Goal: Transaction & Acquisition: Purchase product/service

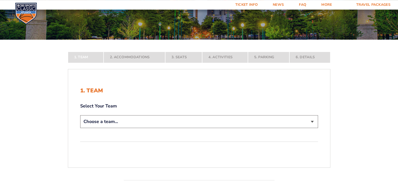
scroll to position [77, 0]
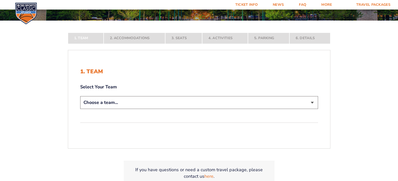
click at [80, 96] on select "Choose a team... [US_STATE] Wildcats [US_STATE] State Buckeyes [US_STATE] Tar H…" at bounding box center [199, 102] width 238 height 13
select select "12956"
click option "[US_STATE] Wildcats" at bounding box center [0, 0] width 0 height 0
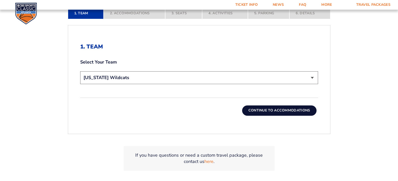
scroll to position [138, 0]
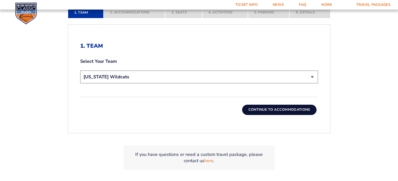
click at [80, 71] on select "Choose a team... [US_STATE] Wildcats [US_STATE] State Buckeyes [US_STATE] Tar H…" at bounding box center [199, 77] width 238 height 13
click option "[US_STATE] Wildcats" at bounding box center [0, 0] width 0 height 0
click at [316, 115] on button "Continue To Accommodations" at bounding box center [279, 110] width 74 height 10
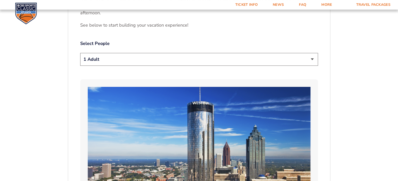
scroll to position [268, 0]
click at [80, 53] on select "1 Adult 2 Adults 3 Adults 4 Adults 2 Adults + 1 Child 2 Adults + 2 Children 2 A…" at bounding box center [199, 59] width 238 height 13
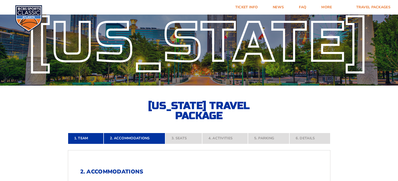
scroll to position [0, 0]
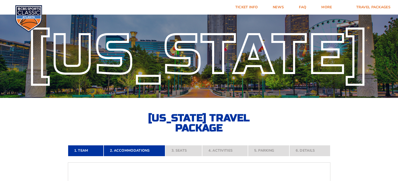
drag, startPoint x: 402, startPoint y: 1, endPoint x: 381, endPoint y: 58, distance: 60.5
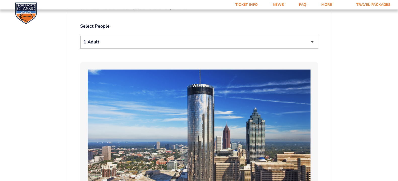
scroll to position [287, 0]
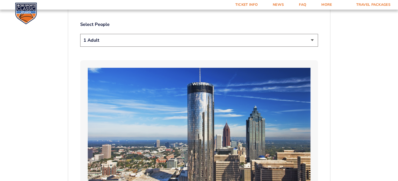
click at [80, 34] on select "1 Adult 2 Adults 3 Adults 4 Adults 2 Adults + 1 Child 2 Adults + 2 Children 2 A…" at bounding box center [199, 40] width 238 height 13
click option "3 Adults" at bounding box center [0, 0] width 0 height 0
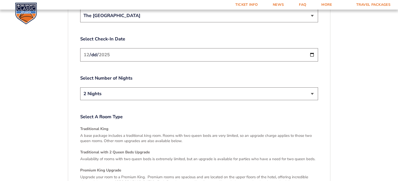
scroll to position [635, 0]
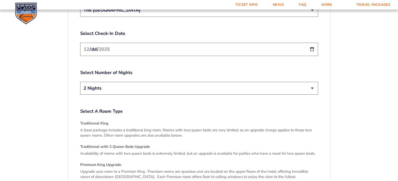
click at [80, 4] on select "The [GEOGRAPHIC_DATA]" at bounding box center [199, 10] width 238 height 13
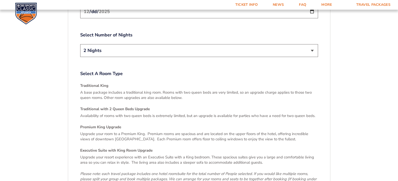
scroll to position [680, 0]
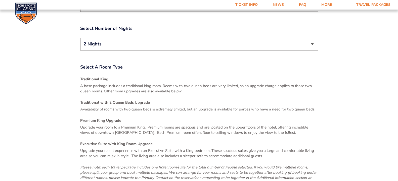
click at [86, 12] on input "2025-12-19" at bounding box center [199, 4] width 238 height 13
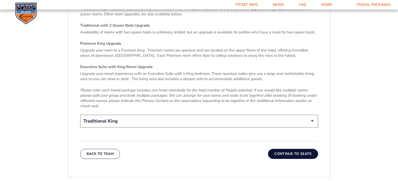
scroll to position [757, 0]
click option "2 Nights" at bounding box center [0, 0] width 0 height 0
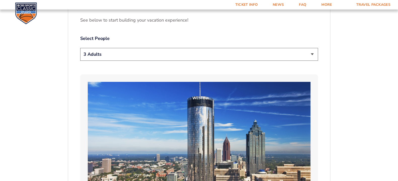
scroll to position [271, 0]
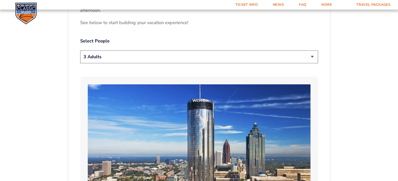
click at [80, 50] on select "1 Adult 2 Adults 3 Adults 4 Adults 2 Adults + 1 Child 2 Adults + 2 Children 2 A…" at bounding box center [199, 56] width 238 height 13
select select "1 Adult"
click option "1 Adult" at bounding box center [0, 0] width 0 height 0
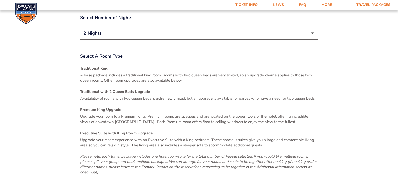
scroll to position [691, 0]
click option "The [GEOGRAPHIC_DATA]" at bounding box center [0, 0] width 0 height 0
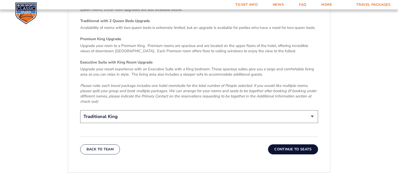
scroll to position [768, 0]
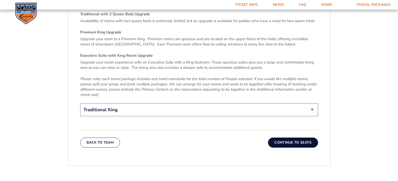
click option "2 Nights" at bounding box center [0, 0] width 0 height 0
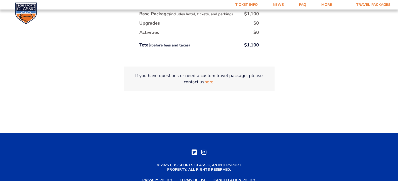
scroll to position [939, 0]
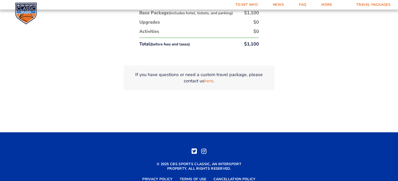
click option "Traditional King" at bounding box center [0, 0] width 0 height 0
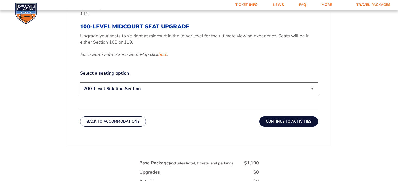
scroll to position [241, 0]
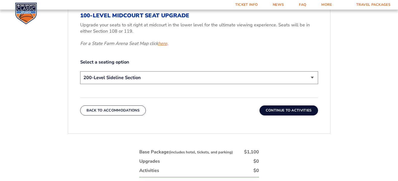
click at [158, 47] on link "here" at bounding box center [162, 43] width 9 height 6
click at [80, 71] on select "200-Level Sideline Section 100-Level Corner Seat Upgrade (+$120 per person) 100…" at bounding box center [199, 77] width 238 height 13
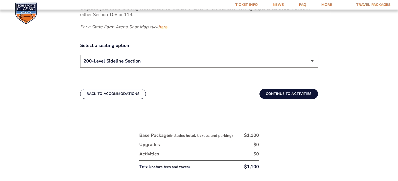
scroll to position [263, 0]
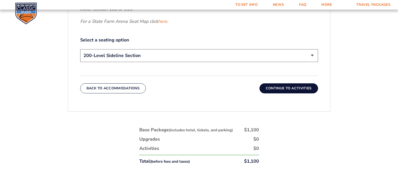
click at [80, 49] on select "200-Level Sideline Section 100-Level Corner Seat Upgrade (+$120 per person) 100…" at bounding box center [199, 55] width 238 height 13
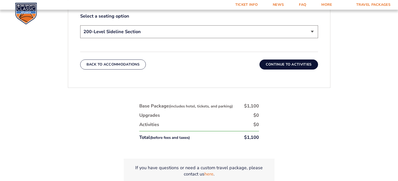
scroll to position [291, 0]
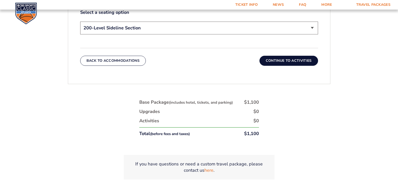
click at [80, 22] on select "200-Level Sideline Section 100-Level Corner Seat Upgrade (+$120 per person) 100…" at bounding box center [199, 28] width 238 height 13
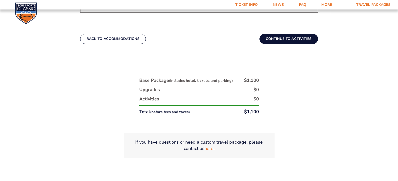
scroll to position [313, 0]
click at [80, 0] on select "200-Level Sideline Section 100-Level Corner Seat Upgrade (+$120 per person) 100…" at bounding box center [199, 5] width 238 height 13
select select "100-Level Midcourt Seat Upgrade"
click option "100-Level Midcourt Seat Upgrade (+$595 per person)" at bounding box center [0, 0] width 0 height 0
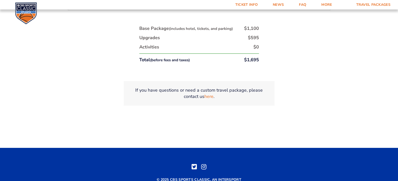
scroll to position [361, 0]
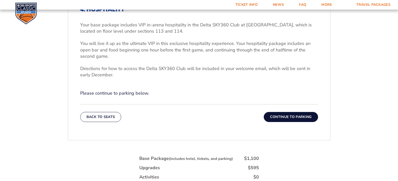
scroll to position [186, 0]
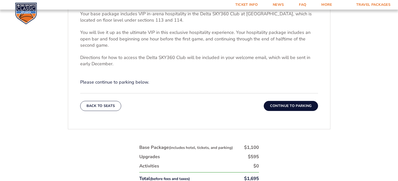
click at [318, 111] on button "Continue To Parking" at bounding box center [290, 106] width 54 height 10
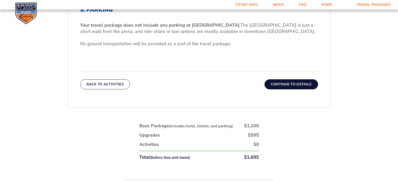
scroll to position [180, 0]
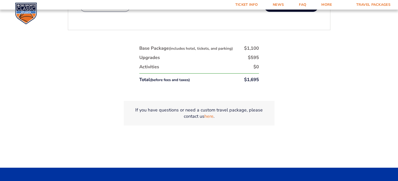
click at [315, 12] on button "Continue To Details" at bounding box center [290, 7] width 53 height 10
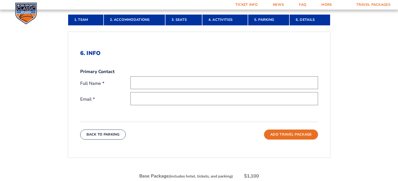
scroll to position [141, 0]
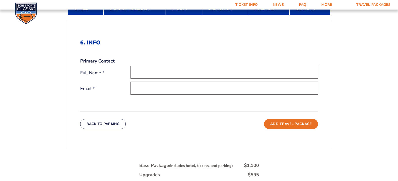
click at [130, 79] on input "text" at bounding box center [223, 72] width 187 height 13
type input "Carolyn Underwood"
click at [130, 94] on input "email" at bounding box center [223, 88] width 187 height 13
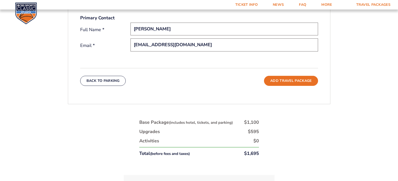
scroll to position [186, 0]
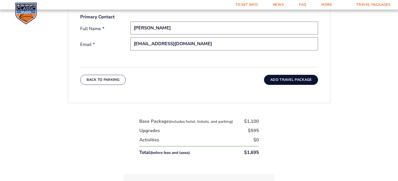
type input "Carolynunderwood51@yahoo.com"
click at [317, 85] on button "Add Travel Package" at bounding box center [291, 80] width 54 height 10
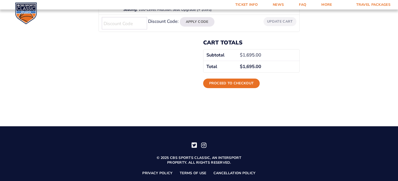
scroll to position [155, 0]
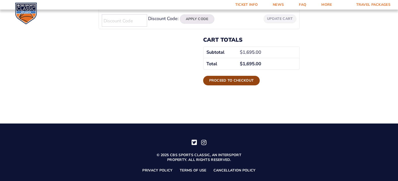
click at [256, 85] on link "Proceed to checkout" at bounding box center [231, 81] width 57 height 10
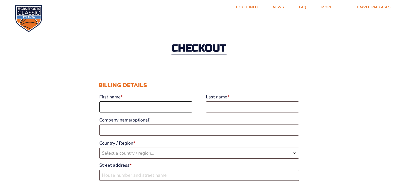
click at [100, 112] on input "First name *" at bounding box center [145, 106] width 93 height 11
type input "[PERSON_NAME]"
click at [210, 112] on input "Last name *" at bounding box center [252, 106] width 93 height 11
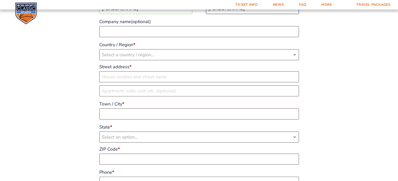
scroll to position [99, 0]
type input "Underwood"
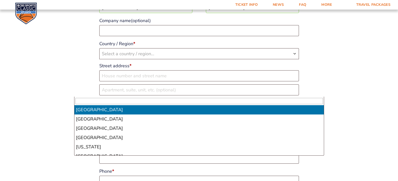
click at [102, 57] on span "Select a country / region…" at bounding box center [128, 54] width 52 height 6
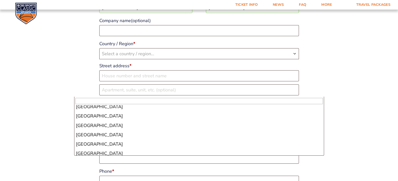
scroll to position [685, 0]
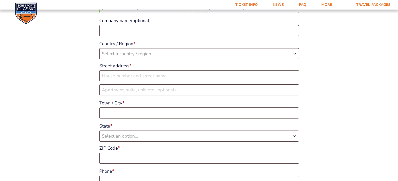
click at [102, 57] on span "Select a country / region…" at bounding box center [128, 54] width 52 height 6
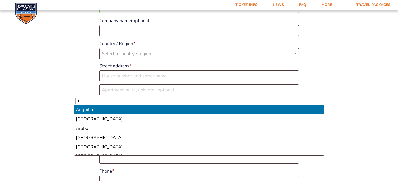
type input "U"
type input "USA"
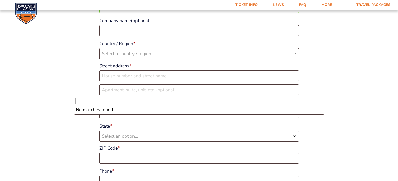
click at [102, 57] on span "Select a country / region…" at bounding box center [128, 54] width 52 height 6
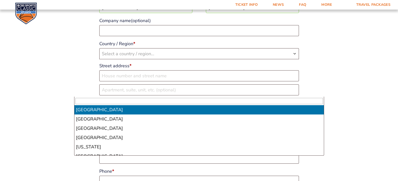
click at [296, 56] on b "Country / Region" at bounding box center [294, 54] width 4 height 4
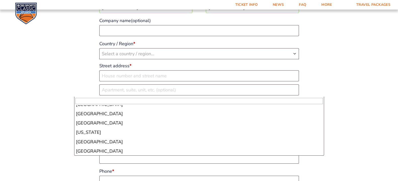
drag, startPoint x: 321, startPoint y: 155, endPoint x: 321, endPoint y: 126, distance: 29.6
select select "US"
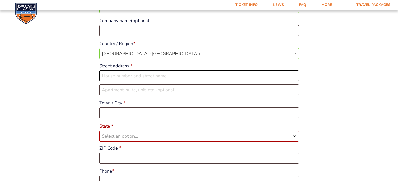
click at [99, 81] on input "Street address *" at bounding box center [198, 75] width 199 height 11
type input "3514 Rabbits Fot Trail"
click at [99, 119] on input "Town / City *" at bounding box center [198, 112] width 199 height 11
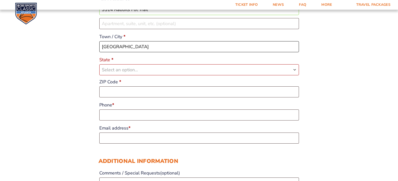
scroll to position [171, 0]
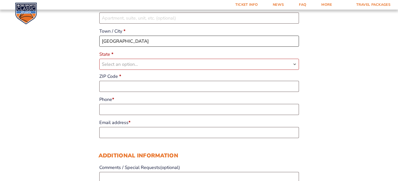
type input "Lexington"
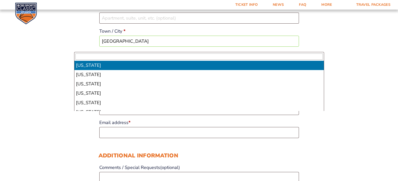
click at [102, 67] on span "Select an option…" at bounding box center [120, 64] width 36 height 6
click at [118, 10] on input "3514 Rabbits Fot Trail" at bounding box center [198, 3] width 199 height 11
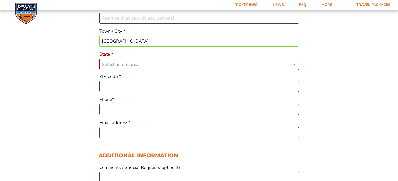
type input "3514 Rabbits Foot Trail"
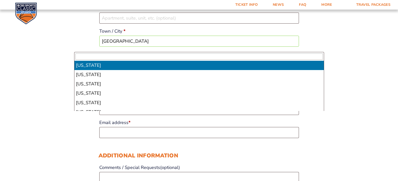
click at [296, 66] on b "State" at bounding box center [294, 64] width 4 height 4
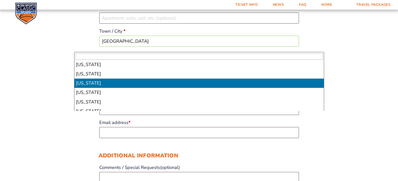
scroll to position [148, 0]
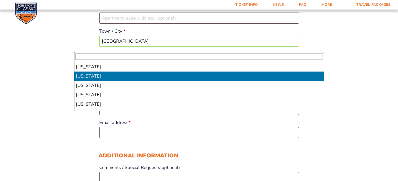
select select "KY"
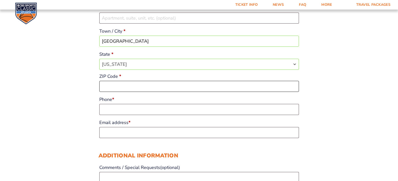
click at [99, 92] on input "ZIP Code *" at bounding box center [198, 86] width 199 height 11
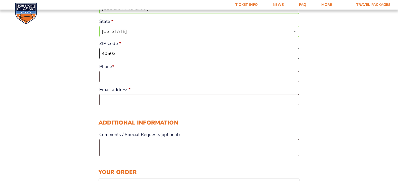
scroll to position [204, 0]
type input "40503"
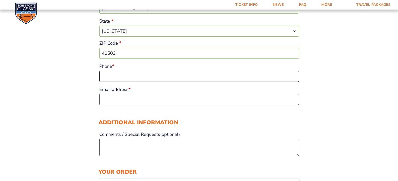
click at [99, 82] on input "Phone *" at bounding box center [198, 76] width 199 height 11
type input "859-699-0121"
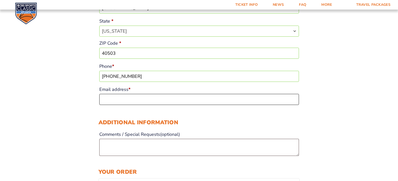
click at [99, 105] on input "Email address *" at bounding box center [198, 99] width 199 height 11
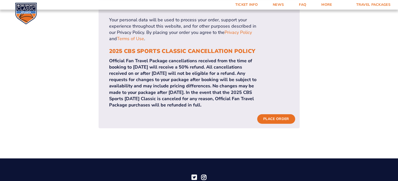
scroll to position [552, 0]
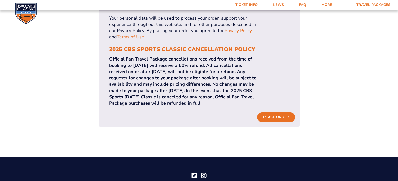
type input "[EMAIL_ADDRESS][DOMAIN_NAME]"
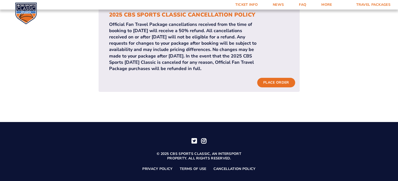
scroll to position [608, 0]
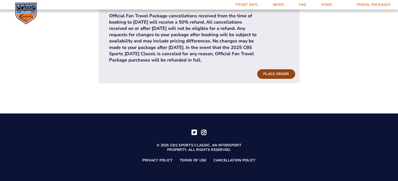
click at [289, 79] on button "Place order" at bounding box center [276, 74] width 38 height 10
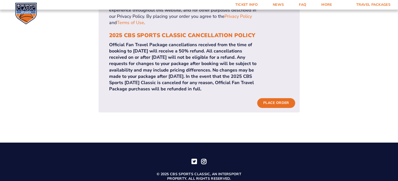
scroll to position [597, 0]
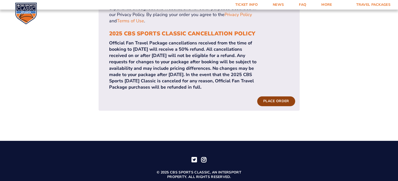
click at [295, 106] on button "Place order" at bounding box center [276, 101] width 38 height 10
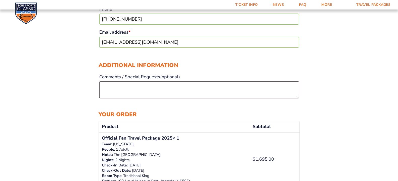
scroll to position [294, 0]
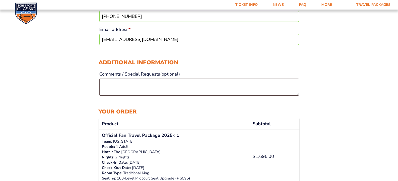
click at [122, 22] on input "859-699-0121" at bounding box center [198, 16] width 199 height 11
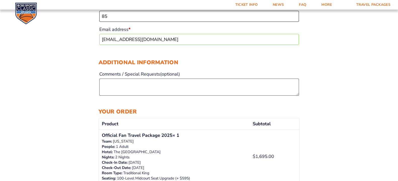
type input "8"
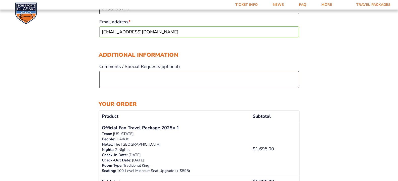
scroll to position [299, 0]
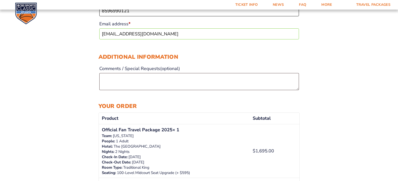
type input "8596990121"
click at [21, 117] on div "Checkout Discount Code: Apply Code An error occurred, please try again or try a…" at bounding box center [199, 66] width 398 height 687
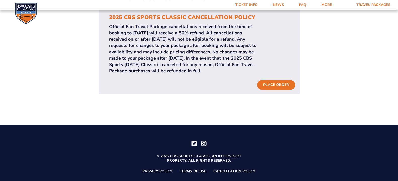
scroll to position [614, 0]
click at [295, 89] on button "Place order" at bounding box center [276, 85] width 38 height 10
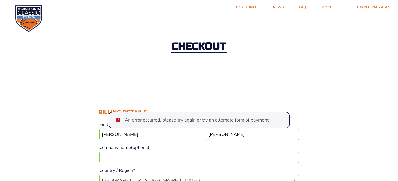
scroll to position [0, 0]
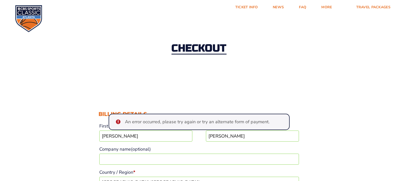
click at [209, 54] on h2 "Checkout" at bounding box center [198, 48] width 55 height 11
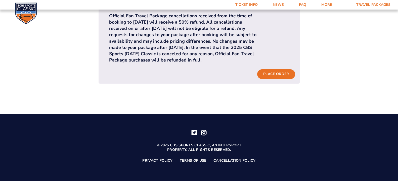
scroll to position [646, 0]
click at [295, 79] on button "Place order" at bounding box center [276, 74] width 38 height 10
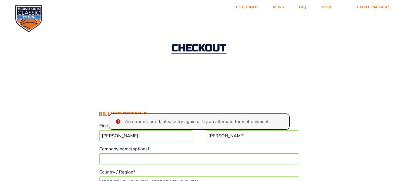
scroll to position [0, 0]
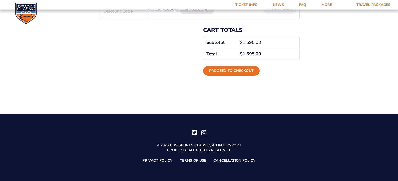
scroll to position [224, 0]
click at [242, 66] on link "Proceed to checkout" at bounding box center [231, 71] width 57 height 10
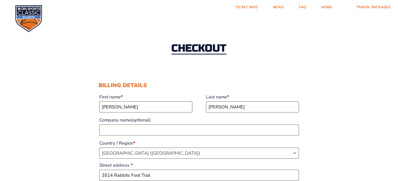
select select "KY"
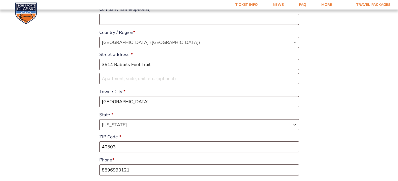
scroll to position [116, 0]
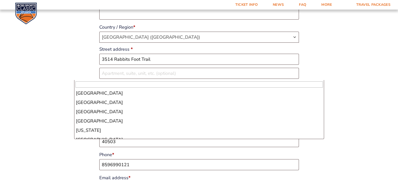
click at [115, 42] on span "United States (US)" at bounding box center [198, 37] width 199 height 11
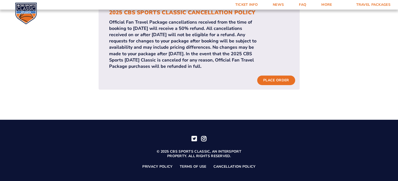
scroll to position [591, 0]
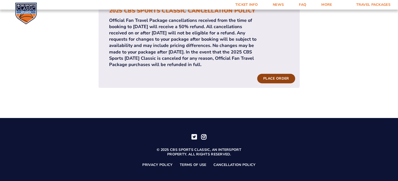
click at [290, 83] on button "Place order" at bounding box center [276, 79] width 38 height 10
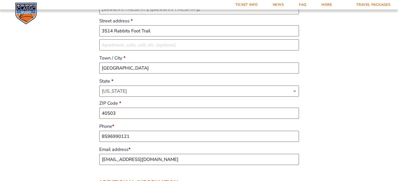
scroll to position [117, 0]
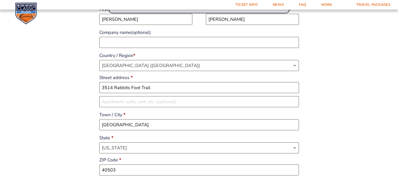
click at [182, 19] on div "Billing details First name * Carolyn Last name * Underwood Company name (option…" at bounding box center [198, 106] width 201 height 236
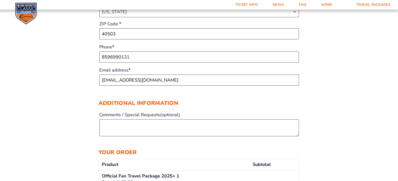
drag, startPoint x: 399, startPoint y: 179, endPoint x: 392, endPoint y: 179, distance: 6.5
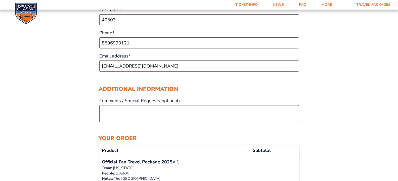
scroll to position [271, 0]
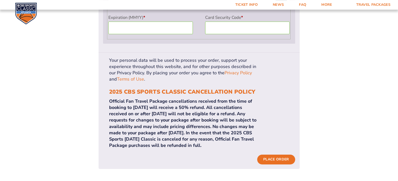
drag, startPoint x: 400, startPoint y: 178, endPoint x: 245, endPoint y: 123, distance: 164.1
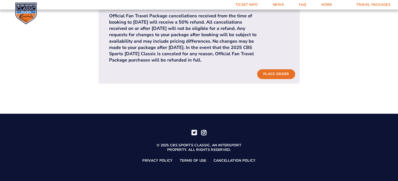
scroll to position [636, 0]
click at [288, 79] on button "Place order" at bounding box center [276, 74] width 38 height 10
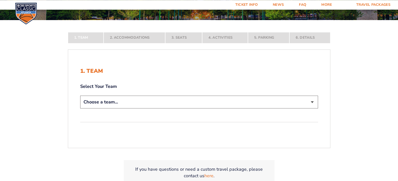
scroll to position [80, 0]
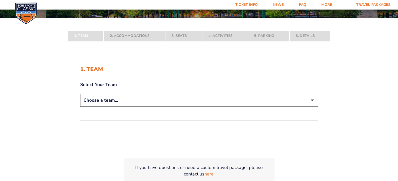
click at [80, 94] on select "Choose a team... Kentucky Wildcats Ohio State Buckeyes North Carolina Tar Heels…" at bounding box center [199, 100] width 238 height 13
select select "12956"
click option "Kentucky Wildcats" at bounding box center [0, 0] width 0 height 0
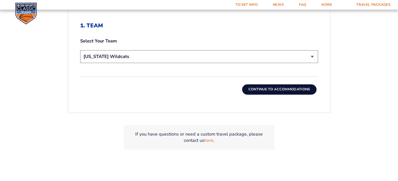
scroll to position [159, 0]
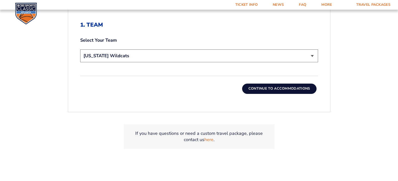
click at [284, 94] on button "Continue To Accommodations" at bounding box center [279, 89] width 74 height 10
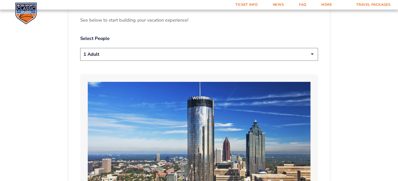
scroll to position [279, 0]
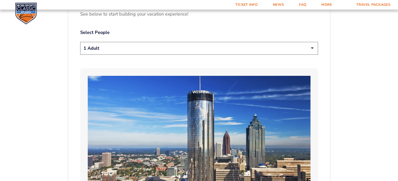
click at [80, 42] on select "1 Adult 2 Adults 3 Adults 4 Adults 2 Adults + 1 Child 2 Adults + 2 Children 2 A…" at bounding box center [199, 48] width 238 height 13
click option "1 Adult" at bounding box center [0, 0] width 0 height 0
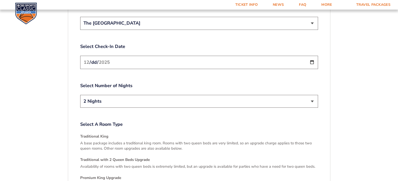
scroll to position [650, 0]
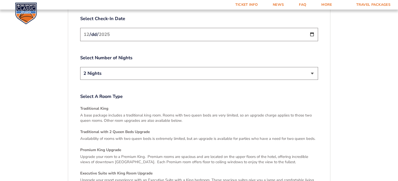
click option "The [GEOGRAPHIC_DATA]" at bounding box center [0, 0] width 0 height 0
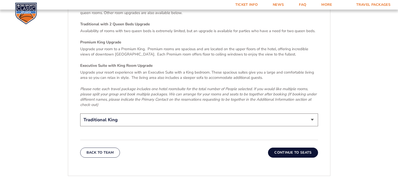
scroll to position [766, 0]
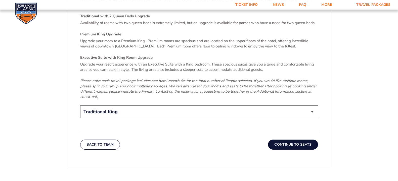
click option "2 Nights" at bounding box center [0, 0] width 0 height 0
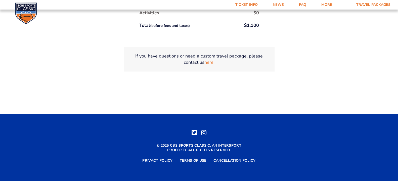
scroll to position [1001, 0]
click option "Traditional King" at bounding box center [0, 0] width 0 height 0
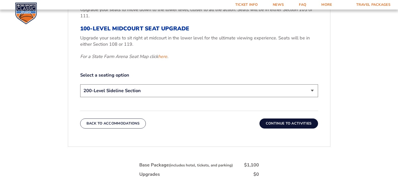
scroll to position [231, 0]
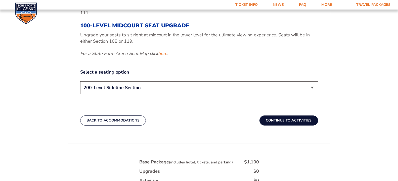
click at [80, 81] on select "200-Level Sideline Section 100-Level Corner Seat Upgrade (+$120 per person) 100…" at bounding box center [199, 87] width 238 height 13
select select "100-Level Midcourt Seat Upgrade"
click option "100-Level Midcourt Seat Upgrade (+$595 per person)" at bounding box center [0, 0] width 0 height 0
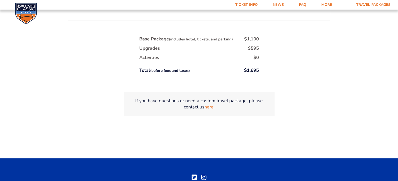
scroll to position [361, 0]
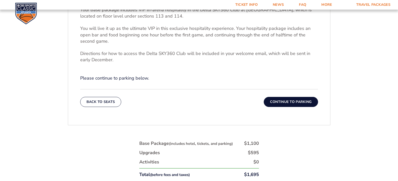
scroll to position [188, 0]
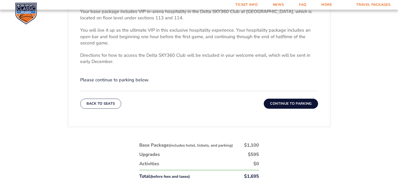
click at [294, 109] on button "Continue To Parking" at bounding box center [290, 104] width 54 height 10
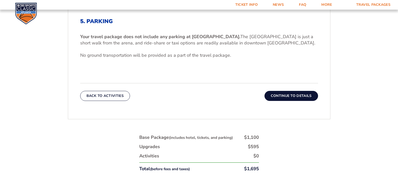
scroll to position [163, 0]
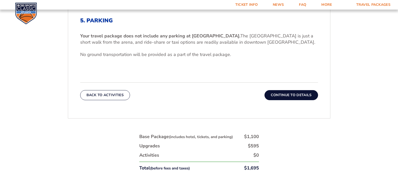
click at [299, 100] on button "Continue To Details" at bounding box center [290, 95] width 53 height 10
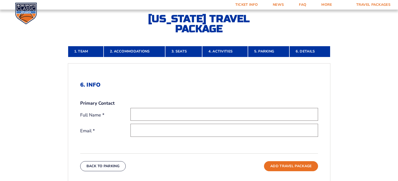
scroll to position [97, 0]
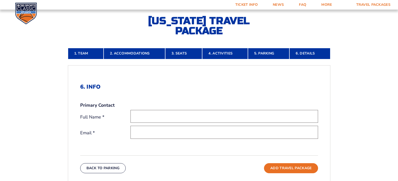
drag, startPoint x: 116, startPoint y: 151, endPoint x: 121, endPoint y: 145, distance: 7.2
click at [130, 123] on input "text" at bounding box center [223, 116] width 187 height 13
type input "b"
type input "Barbara A Bunch"
click at [130, 139] on input "email" at bounding box center [223, 132] width 187 height 13
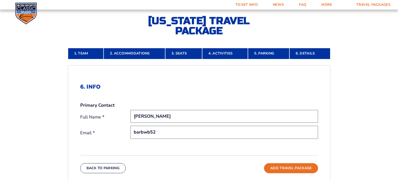
click button "Continue To Accommodations" at bounding box center [0, 0] width 0 height 0
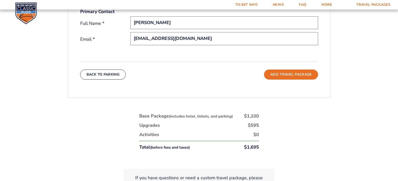
scroll to position [196, 0]
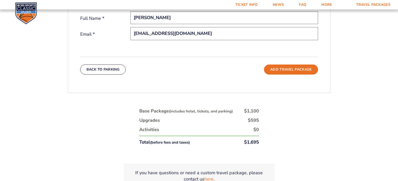
type input "barbwb52@gmail.com"
click at [206, 49] on div "Primary Contact Full Name * Barbara A Bunch Email * barbwb52@gmail.com" at bounding box center [199, 27] width 238 height 46
click at [309, 75] on button "Add Travel Package" at bounding box center [291, 70] width 54 height 10
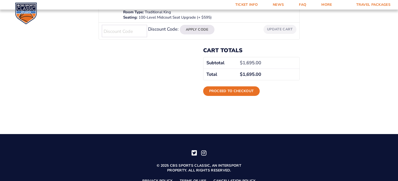
scroll to position [147, 0]
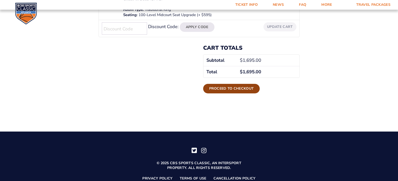
click at [229, 93] on link "Proceed to checkout" at bounding box center [231, 89] width 57 height 10
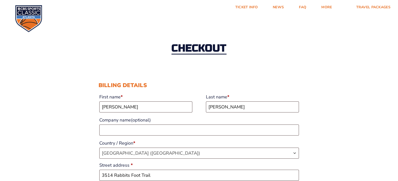
select select "KY"
drag, startPoint x: 77, startPoint y: 132, endPoint x: 93, endPoint y: 135, distance: 16.4
click at [99, 112] on input "[PERSON_NAME]" at bounding box center [145, 106] width 93 height 11
type input "C"
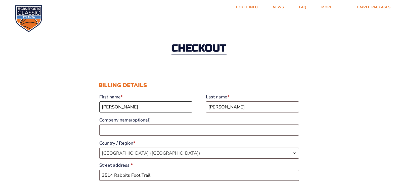
type input "[PERSON_NAME]"
click at [242, 112] on input "[PERSON_NAME]" at bounding box center [252, 106] width 93 height 11
type input "U"
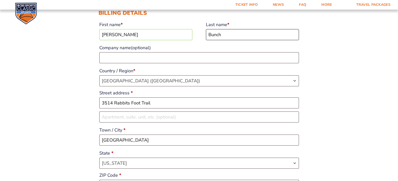
scroll to position [74, 0]
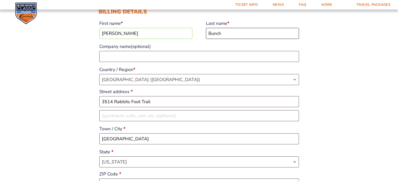
type input "Bunch"
click at [139, 107] on input "3514 Rabbits Foot Trail" at bounding box center [198, 101] width 199 height 11
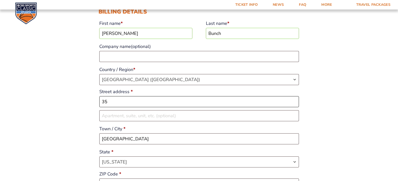
type input "3"
click at [139, 107] on input "[STREET_ADDRESS]" at bounding box center [198, 101] width 199 height 11
type input "1551 Pine Needles Ln"
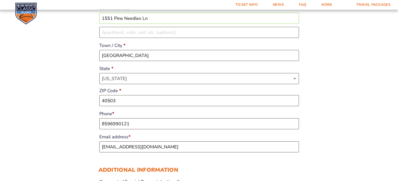
scroll to position [158, 0]
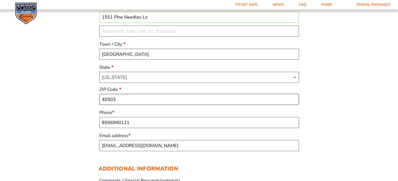
click at [99, 105] on input "40503" at bounding box center [198, 99] width 199 height 11
type input "40513"
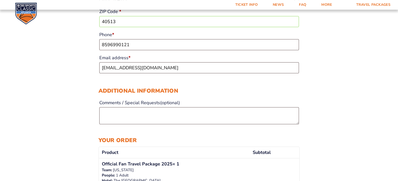
scroll to position [240, 0]
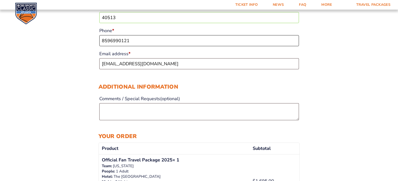
click at [112, 46] on input "8596990121" at bounding box center [198, 40] width 199 height 11
type input "8"
type input "2703045570"
click at [163, 69] on input "[EMAIL_ADDRESS][DOMAIN_NAME]" at bounding box center [198, 63] width 199 height 11
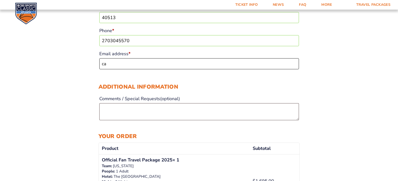
type input "c"
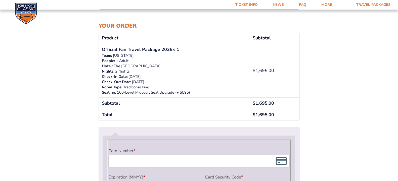
scroll to position [346, 0]
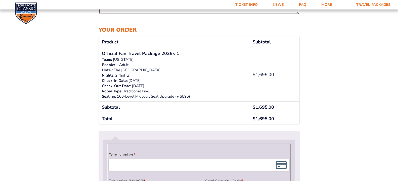
type input "[EMAIL_ADDRESS][DOMAIN_NAME]"
click at [333, 59] on div "Checkout Discount Code: Apply Code Billing details First name * [PERSON_NAME] L…" at bounding box center [199, 3] width 398 height 657
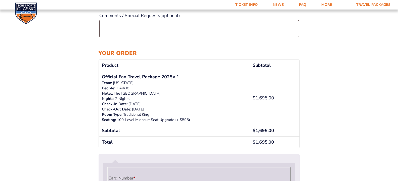
scroll to position [322, 0]
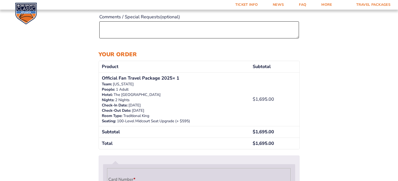
click at [99, 38] on textarea "Comments / Special Requests (optional)" at bounding box center [198, 29] width 199 height 17
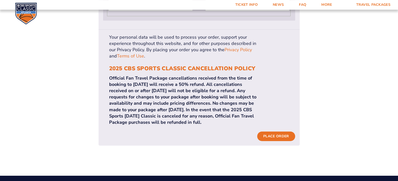
scroll to position [535, 0]
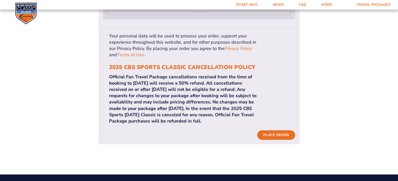
type textarea "Would like a room side by side with Carolyn Underwood and Janet King, as well a…"
click at [209, 10] on div "Payment Info" at bounding box center [247, 3] width 84 height 13
click at [295, 140] on button "Place order" at bounding box center [276, 135] width 38 height 10
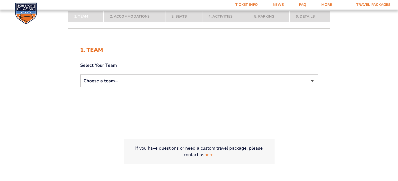
scroll to position [116, 0]
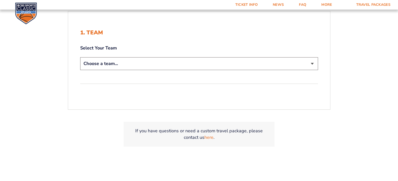
click at [80, 57] on select "Choose a team... [US_STATE] Wildcats [US_STATE] State Buckeyes [US_STATE] Tar H…" at bounding box center [199, 63] width 238 height 13
select select "12956"
click option "[US_STATE] Wildcats" at bounding box center [0, 0] width 0 height 0
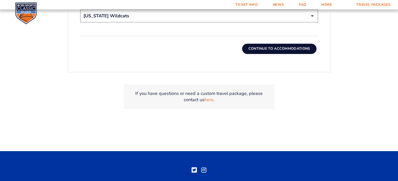
click at [305, 54] on button "Continue To Accommodations" at bounding box center [279, 49] width 74 height 10
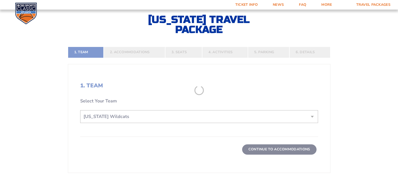
scroll to position [97, 0]
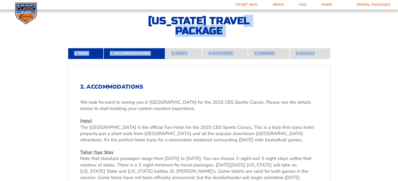
drag, startPoint x: 397, startPoint y: 25, endPoint x: 388, endPoint y: 53, distance: 29.7
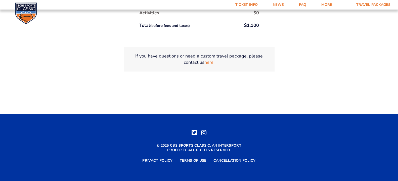
scroll to position [965, 0]
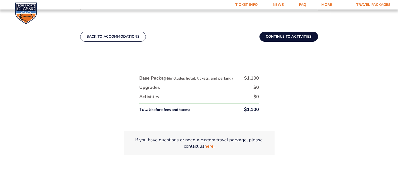
scroll to position [275, 0]
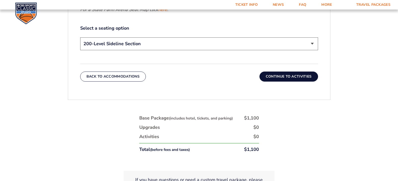
click at [80, 37] on select "200-Level Sideline Section 100-Level Corner Seat Upgrade (+$120 per person) 100…" at bounding box center [199, 43] width 238 height 13
select select "100-Level Midcourt Seat Upgrade"
click option "100-Level Midcourt Seat Upgrade (+$595 per person)" at bounding box center [0, 0] width 0 height 0
click at [313, 82] on button "Continue To Activities" at bounding box center [288, 77] width 59 height 10
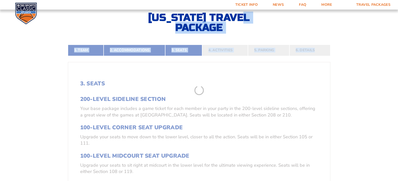
scroll to position [97, 0]
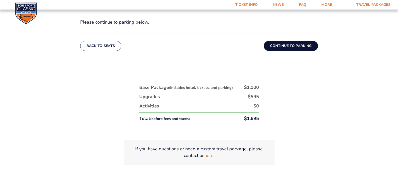
click at [318, 51] on button "Continue To Parking" at bounding box center [290, 46] width 54 height 10
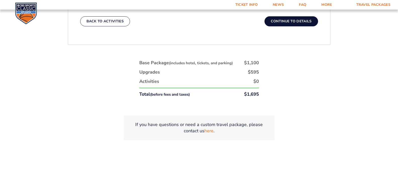
scroll to position [232, 0]
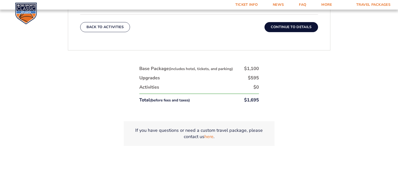
click at [296, 32] on button "Continue To Details" at bounding box center [290, 27] width 53 height 10
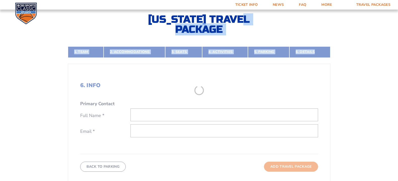
scroll to position [97, 0]
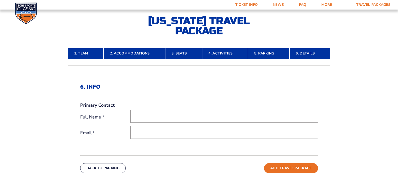
click at [153, 123] on input "text" at bounding box center [223, 116] width 187 height 13
type input "[PERSON_NAME]"
click at [143, 139] on input "email" at bounding box center [223, 132] width 187 height 13
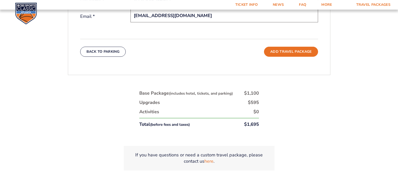
scroll to position [216, 0]
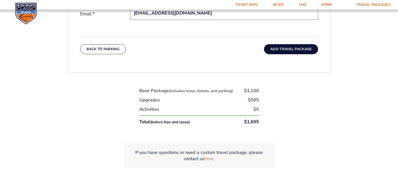
type input "[EMAIL_ADDRESS][DOMAIN_NAME]"
click at [311, 54] on button "Add Travel Package" at bounding box center [291, 49] width 54 height 10
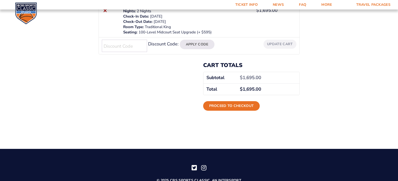
scroll to position [147, 0]
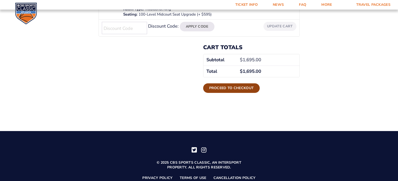
click at [232, 93] on link "Proceed to checkout" at bounding box center [231, 88] width 57 height 10
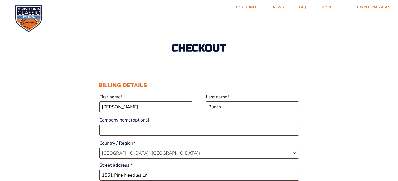
select select "KY"
drag, startPoint x: 104, startPoint y: 134, endPoint x: 27, endPoint y: 125, distance: 77.6
drag, startPoint x: 103, startPoint y: 132, endPoint x: 31, endPoint y: 125, distance: 71.7
click at [99, 112] on input "[PERSON_NAME]" at bounding box center [145, 106] width 93 height 11
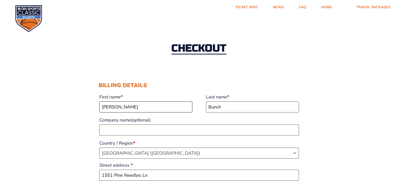
type input "[PERSON_NAME]"
drag, startPoint x: 231, startPoint y: 133, endPoint x: 177, endPoint y: 128, distance: 54.3
click at [206, 112] on input "Bunch" at bounding box center [252, 106] width 93 height 11
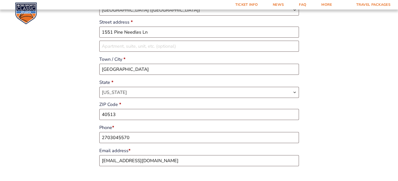
scroll to position [136, 0]
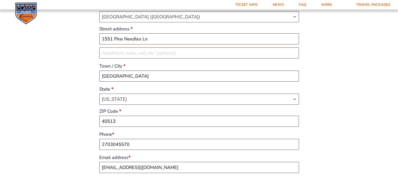
type input "King"
click at [99, 44] on input "1551 Pine Needles Ln" at bounding box center [198, 38] width 199 height 11
click at [99, 44] on input "1555Pine Needles Ln" at bounding box center [198, 38] width 199 height 11
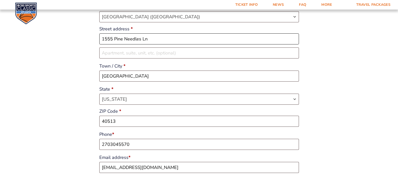
type input "1555 Pine Needles Ln"
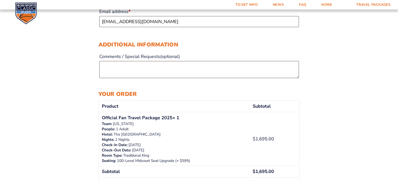
scroll to position [312, 0]
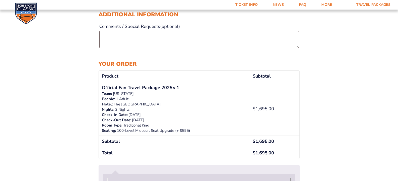
drag, startPoint x: 101, startPoint y: 27, endPoint x: 107, endPoint y: 31, distance: 7.9
drag, startPoint x: 118, startPoint y: 34, endPoint x: 58, endPoint y: 32, distance: 60.6
type input "8592278235"
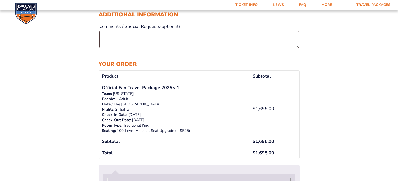
drag, startPoint x: 141, startPoint y: 61, endPoint x: 35, endPoint y: 57, distance: 106.0
type input "[EMAIL_ADDRESS][DOMAIN_NAME]"
drag, startPoint x: 92, startPoint y: 107, endPoint x: 92, endPoint y: 116, distance: 8.3
click at [99, 31] on label "Comments / Special Requests (optional)" at bounding box center [198, 26] width 199 height 9
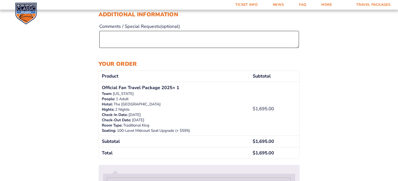
click at [99, 48] on textarea "Comments / Special Requests (optional)" at bounding box center [198, 39] width 199 height 17
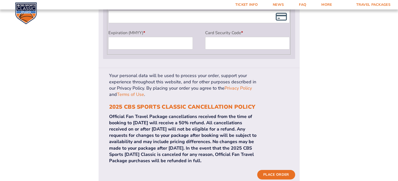
scroll to position [506, 0]
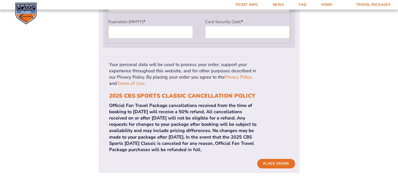
type textarea "Would like a room side by side with [PERSON_NAME] and [PERSON_NAME]. Also would…"
click at [120, 12] on div "Payment Info" at bounding box center [198, 5] width 181 height 13
drag, startPoint x: 187, startPoint y: 144, endPoint x: 174, endPoint y: 128, distance: 21.2
click at [187, 26] on label "Expiration (MMYY) *" at bounding box center [150, 22] width 84 height 8
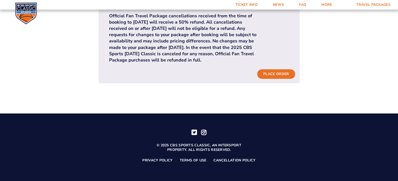
scroll to position [682, 0]
click at [292, 69] on button "Place order" at bounding box center [276, 74] width 38 height 10
